Goal: Task Accomplishment & Management: Complete application form

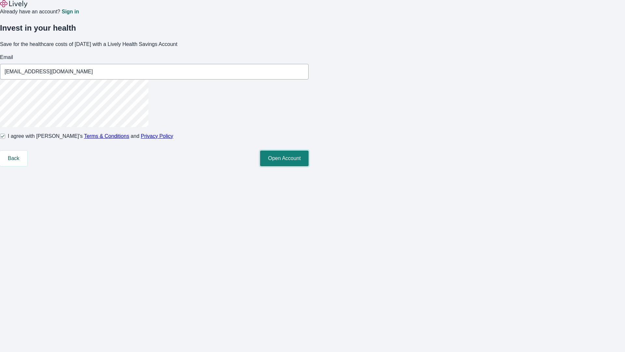
click at [309, 166] on button "Open Account" at bounding box center [284, 158] width 49 height 16
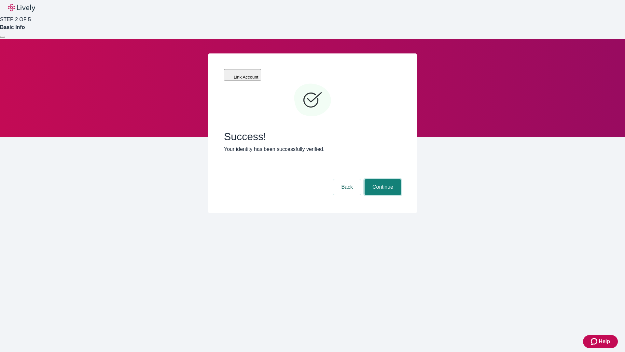
click at [382, 179] on button "Continue" at bounding box center [383, 187] width 36 height 16
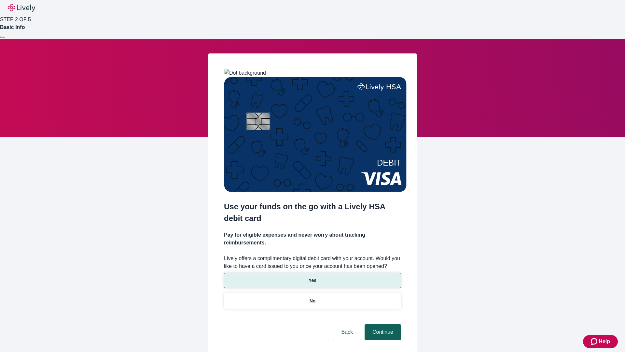
click at [312, 277] on p "Yes" at bounding box center [313, 280] width 8 height 7
click at [382, 324] on button "Continue" at bounding box center [383, 332] width 36 height 16
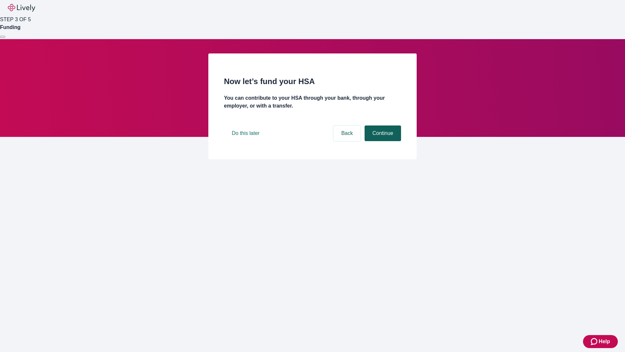
click at [382, 141] on button "Continue" at bounding box center [383, 133] width 36 height 16
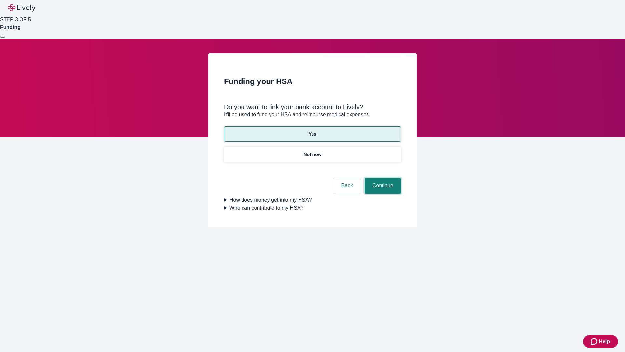
click at [382, 178] on button "Continue" at bounding box center [383, 186] width 36 height 16
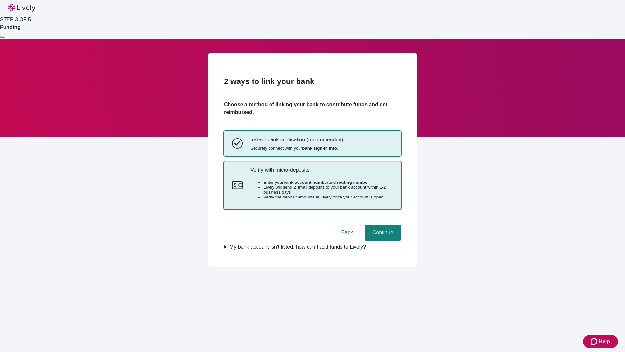
click at [321, 173] on p "Verify with micro-deposits" at bounding box center [321, 170] width 143 height 6
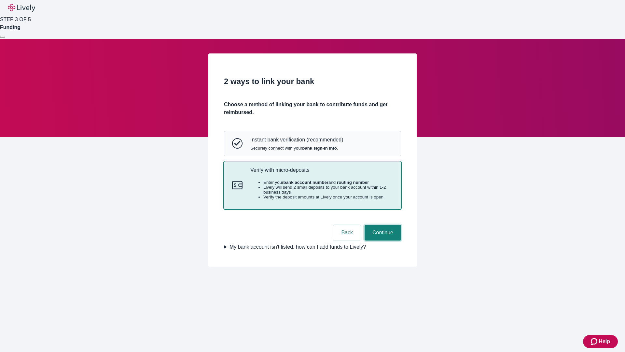
click at [382, 240] on button "Continue" at bounding box center [383, 233] width 36 height 16
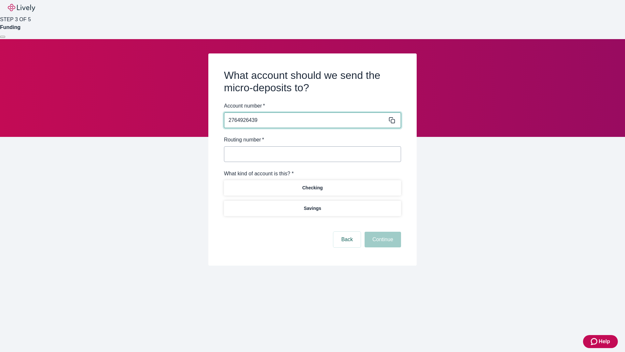
type input "2764926439"
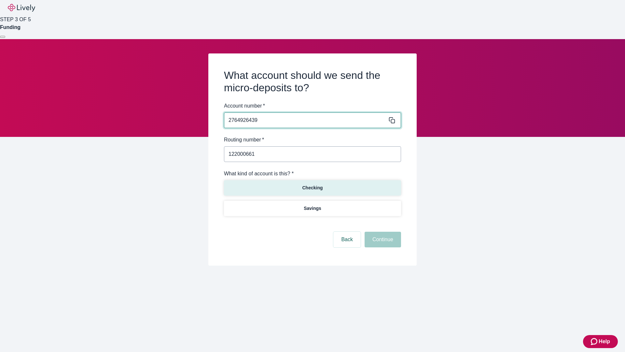
type input "122000661"
click at [312, 187] on p "Checking" at bounding box center [312, 187] width 21 height 7
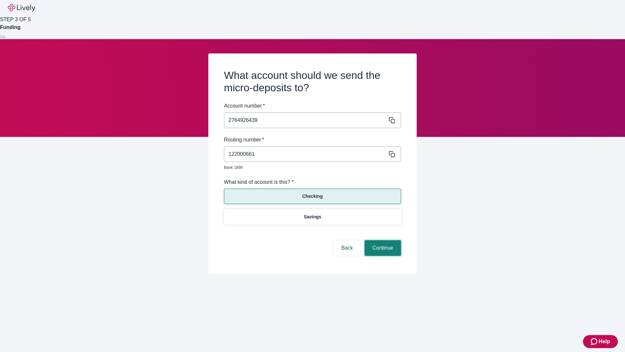
click at [382, 240] on button "Continue" at bounding box center [383, 248] width 36 height 16
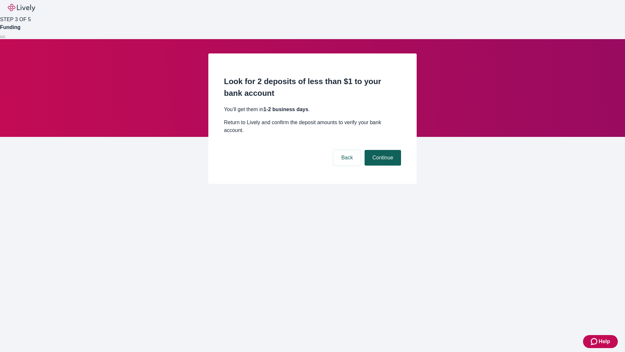
click at [382, 150] on button "Continue" at bounding box center [383, 158] width 36 height 16
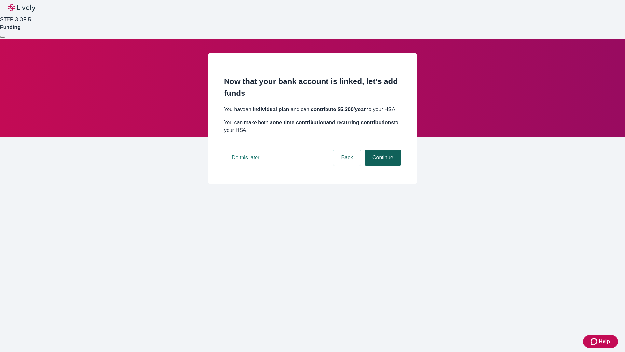
click at [382, 165] on button "Continue" at bounding box center [383, 158] width 36 height 16
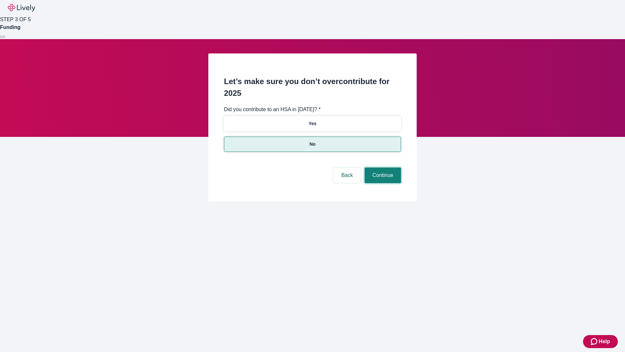
click at [382, 167] on button "Continue" at bounding box center [383, 175] width 36 height 16
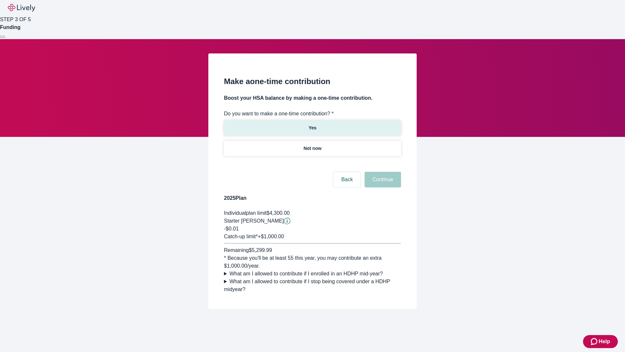
click at [312, 124] on p "Yes" at bounding box center [313, 127] width 8 height 7
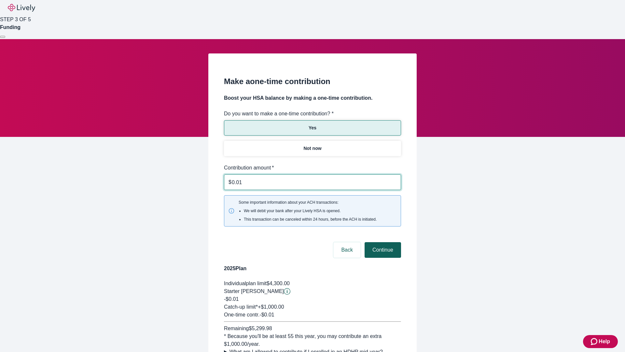
type input "0.01"
click at [382, 242] on button "Continue" at bounding box center [383, 250] width 36 height 16
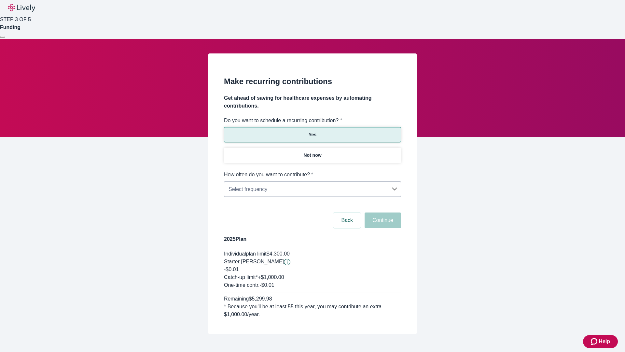
click at [312, 171] on body "Help STEP 3 OF 5 Funding Make recurring contributions Get ahead of saving for h…" at bounding box center [312, 182] width 625 height 365
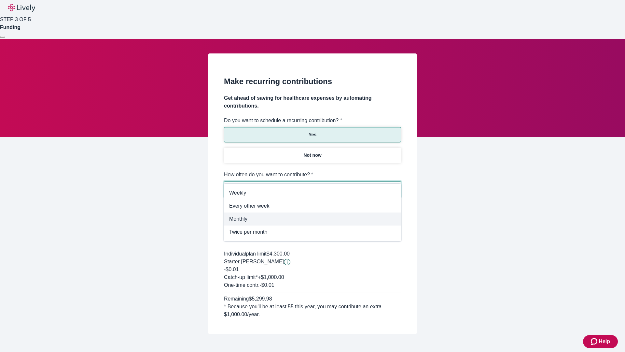
click at [313, 219] on span "Monthly" at bounding box center [312, 219] width 167 height 8
type input "Monthly"
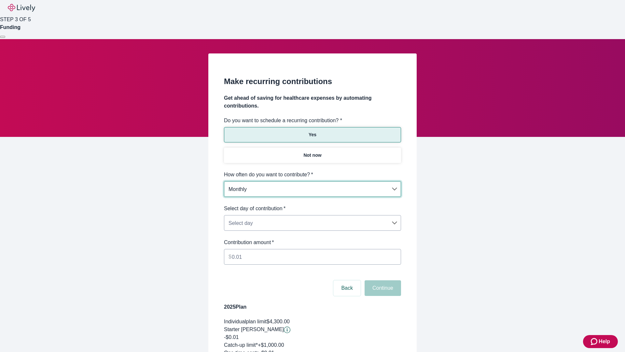
click at [312, 205] on body "Help STEP 3 OF 5 Funding Make recurring contributions Get ahead of saving for h…" at bounding box center [312, 216] width 625 height 433
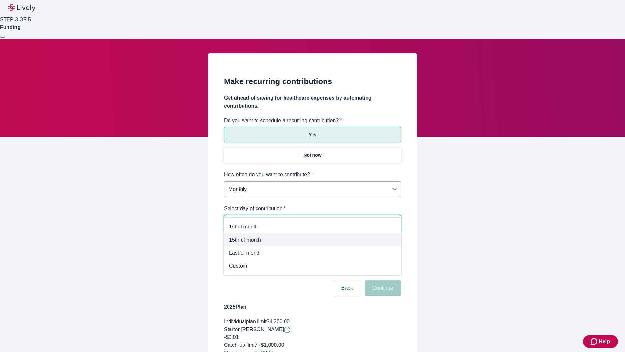
click at [313, 240] on span "15th of month" at bounding box center [312, 240] width 167 height 8
type input "Monthly15th"
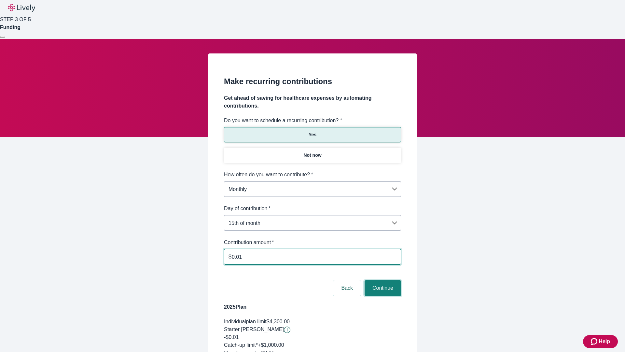
click at [382, 280] on button "Continue" at bounding box center [383, 288] width 36 height 16
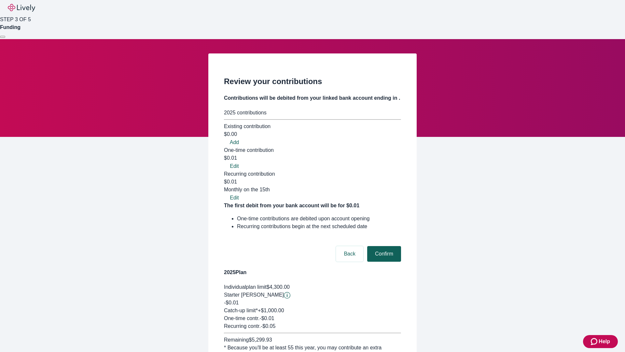
click at [383, 246] on button "Confirm" at bounding box center [384, 254] width 34 height 16
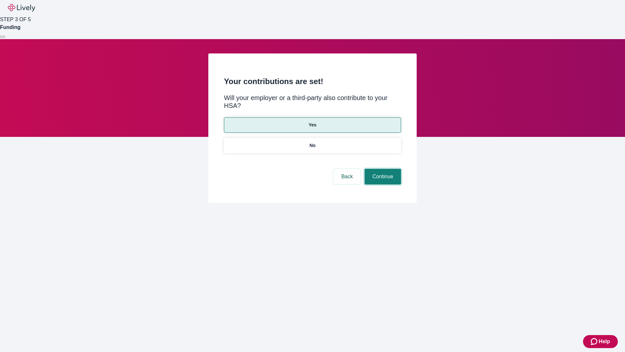
click at [382, 169] on button "Continue" at bounding box center [383, 177] width 36 height 16
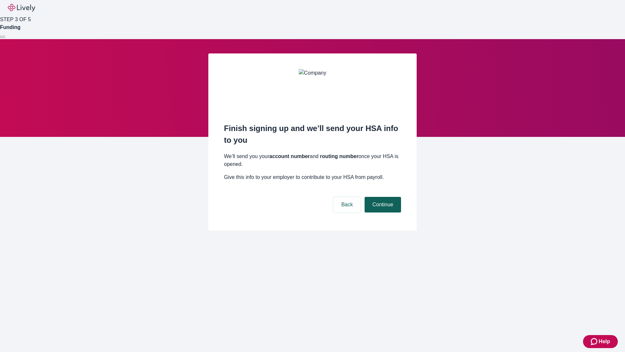
click at [382, 197] on button "Continue" at bounding box center [383, 205] width 36 height 16
